Goal: Task Accomplishment & Management: Complete application form

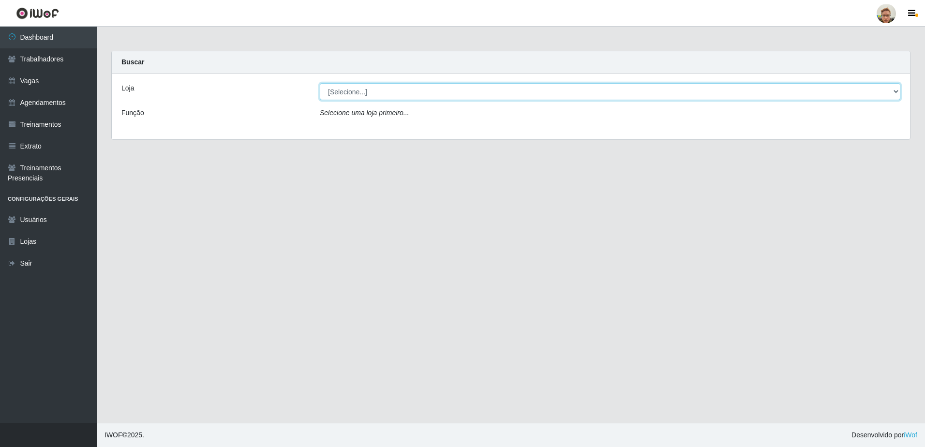
drag, startPoint x: 0, startPoint y: 0, endPoint x: 433, endPoint y: 101, distance: 444.8
click at [437, 88] on select "[Selecione...] [GEOGRAPHIC_DATA]" at bounding box center [610, 91] width 580 height 17
select select "168"
click at [320, 83] on select "[Selecione...] [GEOGRAPHIC_DATA]" at bounding box center [610, 91] width 580 height 17
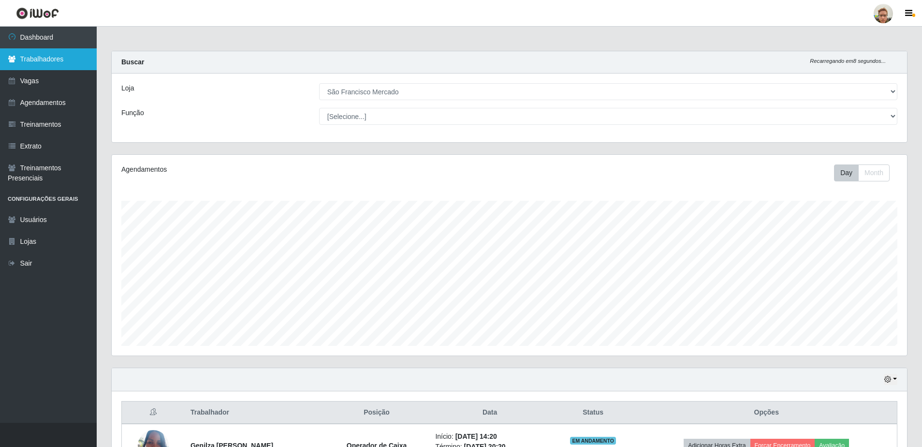
click at [74, 66] on link "Trabalhadores" at bounding box center [48, 59] width 97 height 22
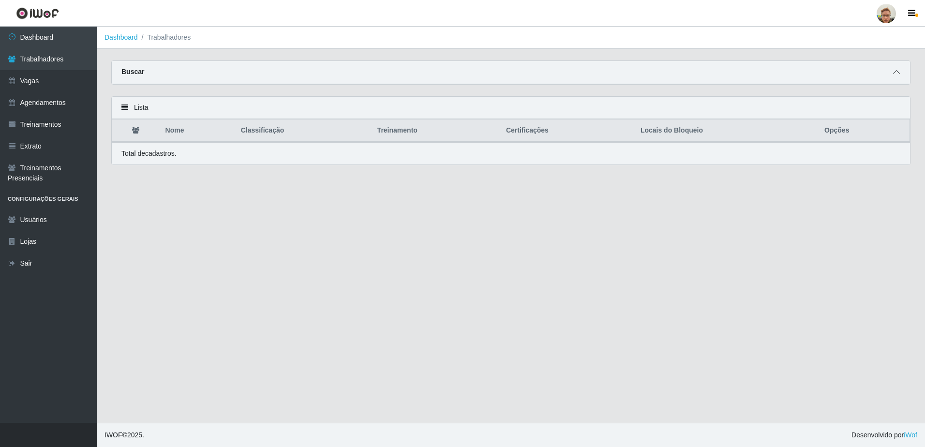
click at [891, 72] on span at bounding box center [896, 72] width 12 height 11
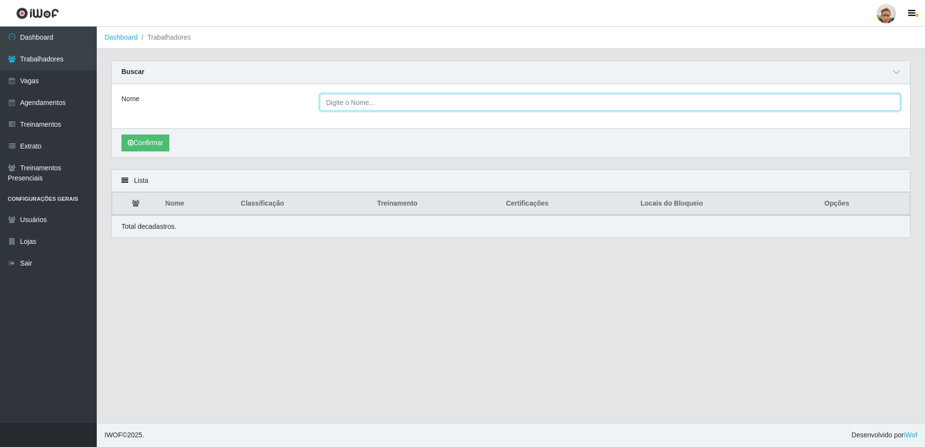
paste input "Yllana"
type input "Yllana"
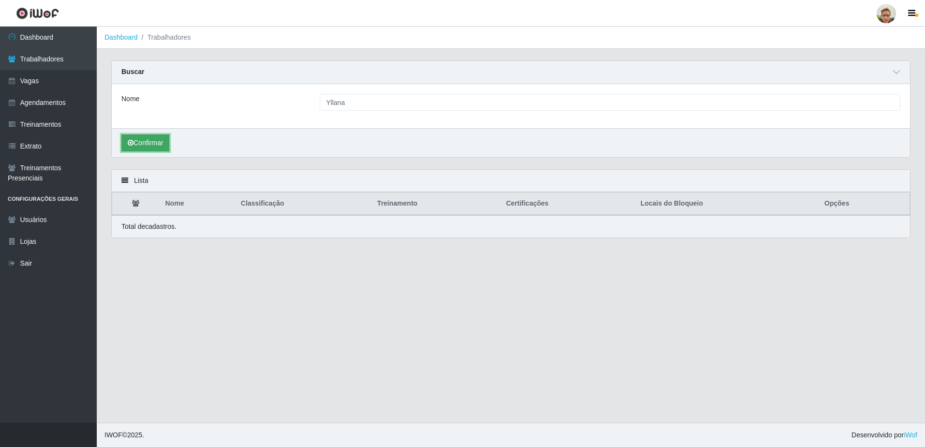
click at [151, 147] on button "Confirmar" at bounding box center [145, 142] width 48 height 17
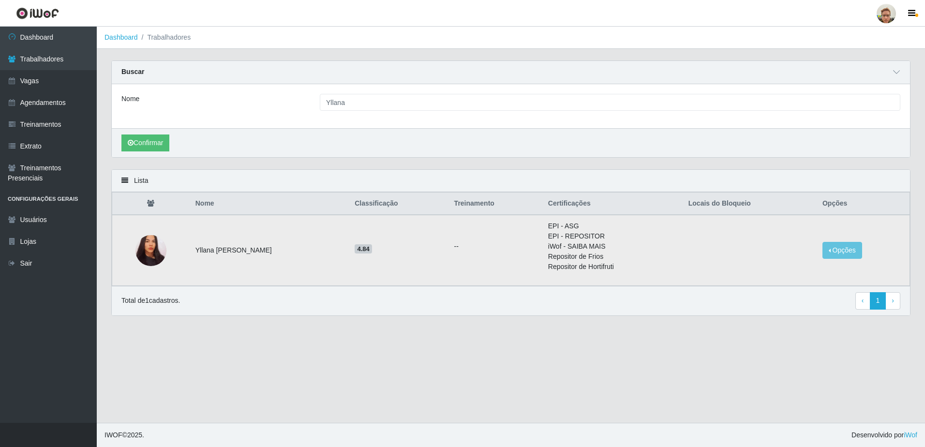
click at [151, 252] on img at bounding box center [150, 250] width 31 height 33
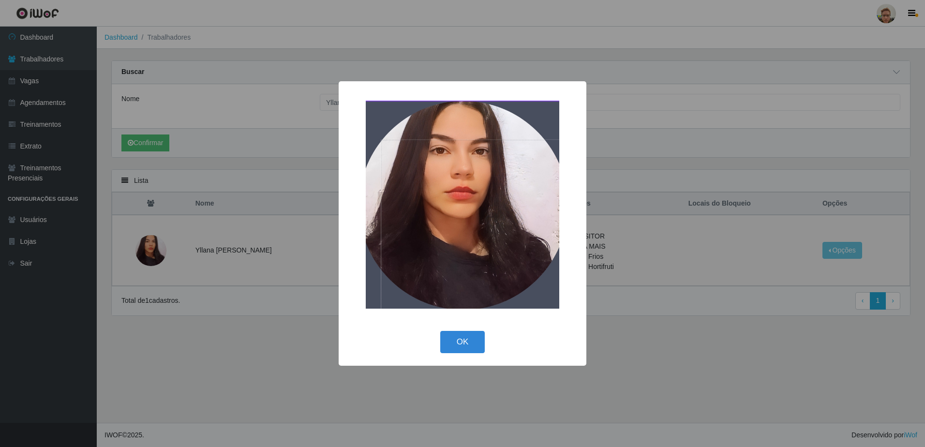
click at [216, 241] on div "× OK Cancel" at bounding box center [462, 223] width 925 height 447
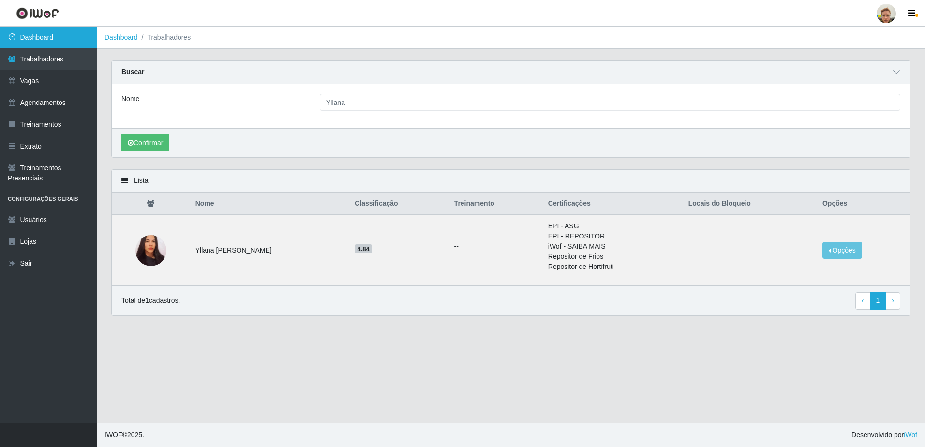
click at [53, 44] on link "Dashboard" at bounding box center [48, 38] width 97 height 22
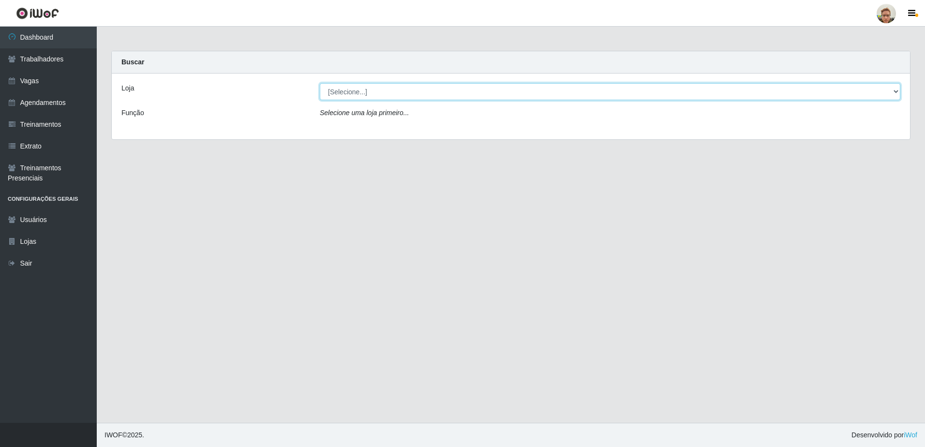
drag, startPoint x: 376, startPoint y: 92, endPoint x: 376, endPoint y: 101, distance: 8.7
click at [376, 92] on select "[Selecione...] [GEOGRAPHIC_DATA]" at bounding box center [610, 91] width 580 height 17
select select "168"
click at [320, 83] on select "[Selecione...] [GEOGRAPHIC_DATA]" at bounding box center [610, 91] width 580 height 17
